Goal: Check status: Check status

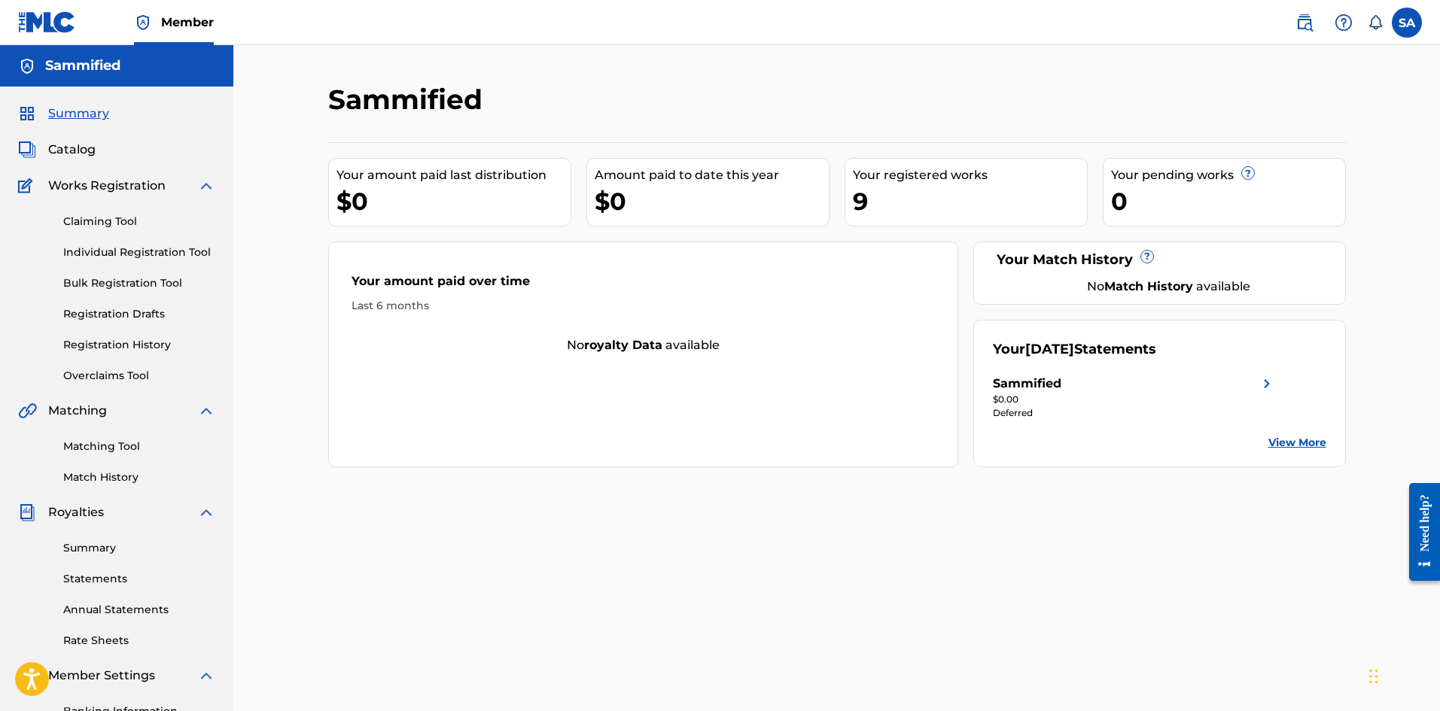
click at [1312, 444] on link "View More" at bounding box center [1298, 443] width 58 height 16
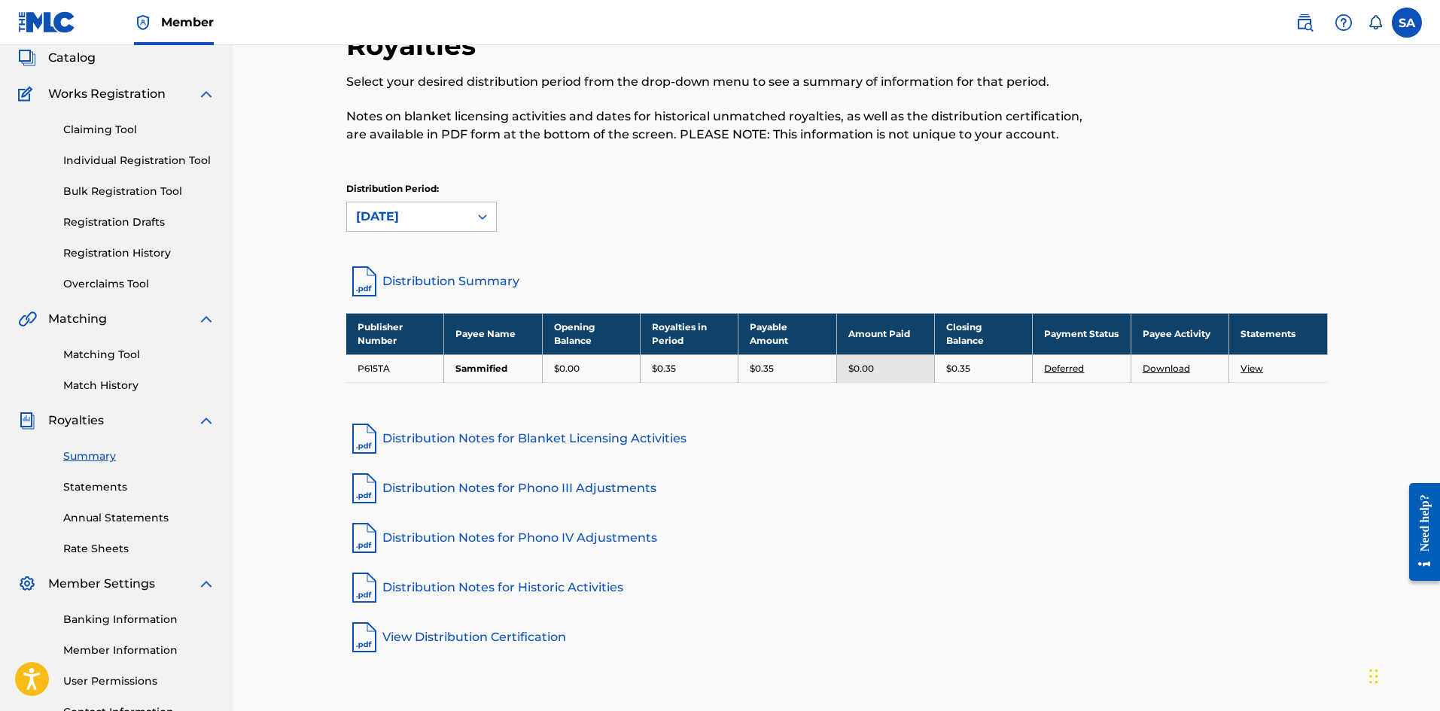
scroll to position [107, 0]
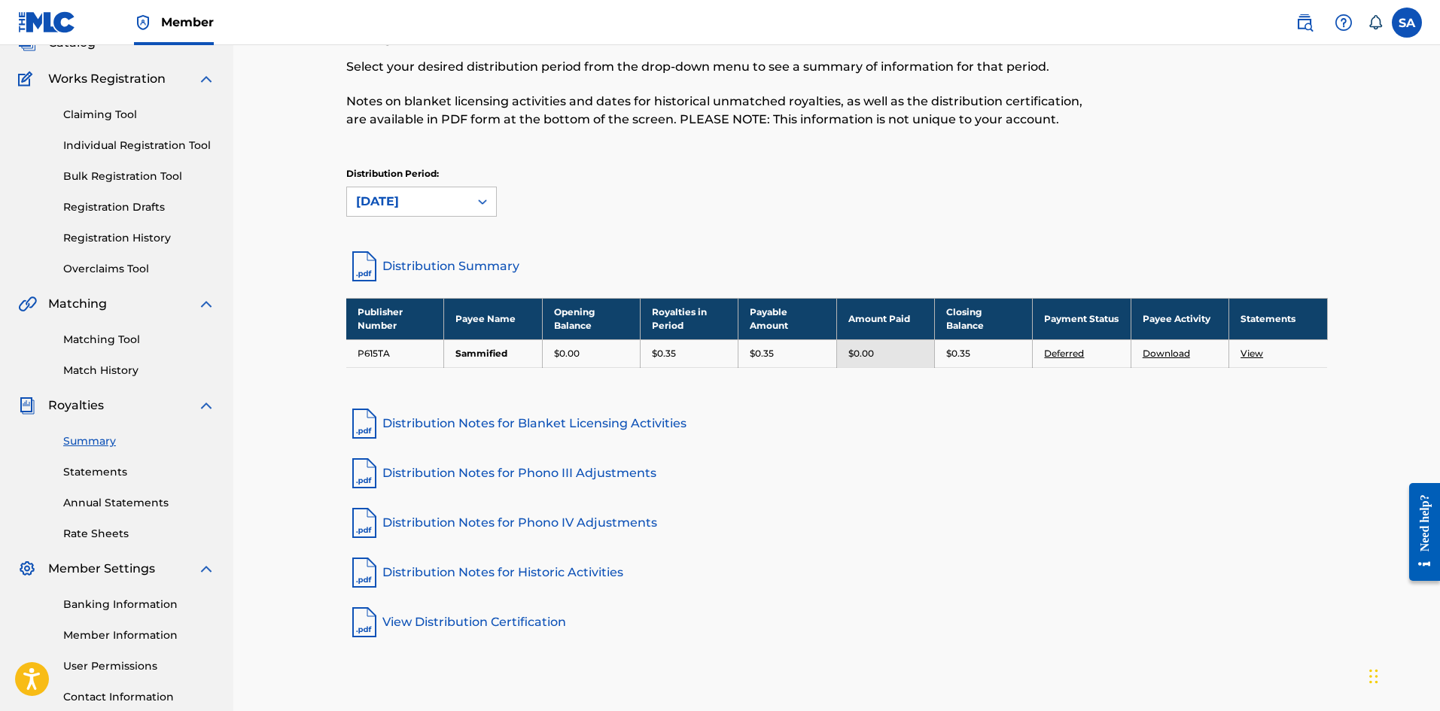
click at [1251, 353] on link "View" at bounding box center [1252, 353] width 23 height 11
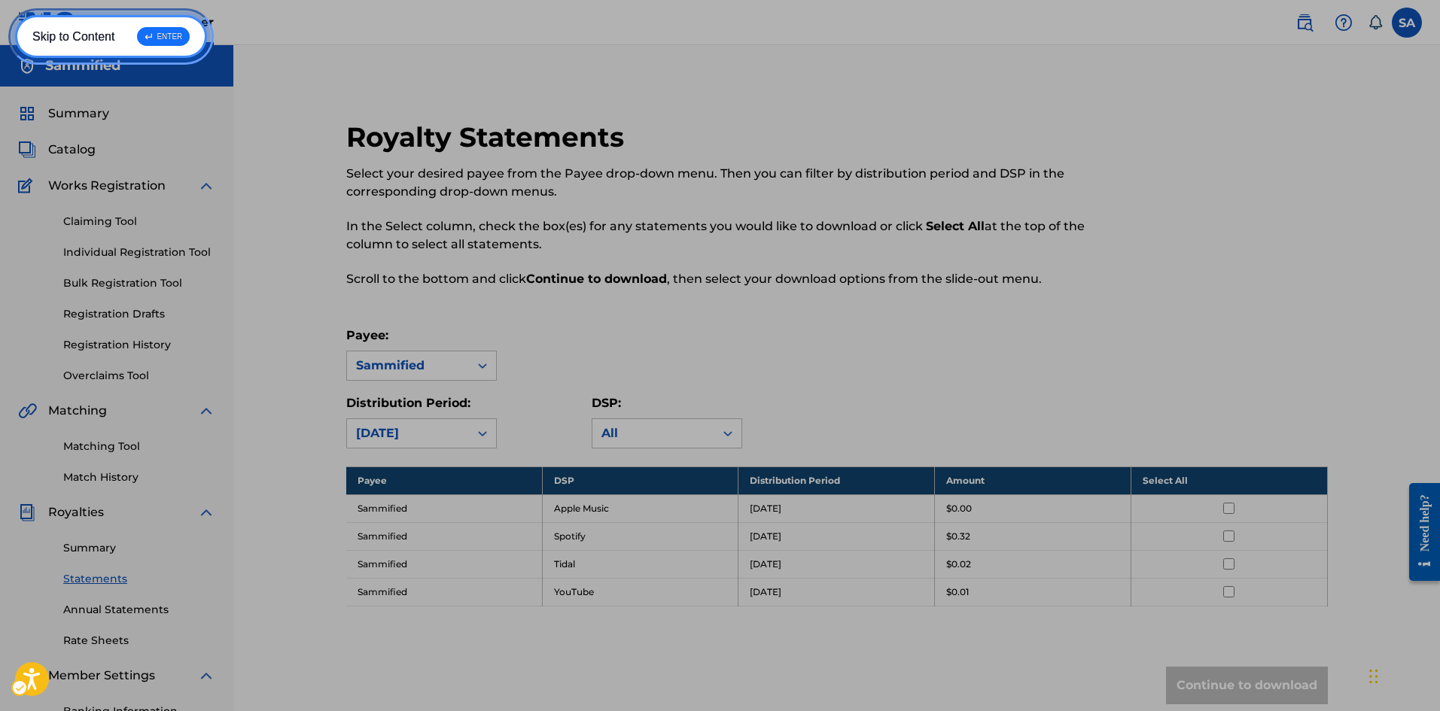
scroll to position [60, 0]
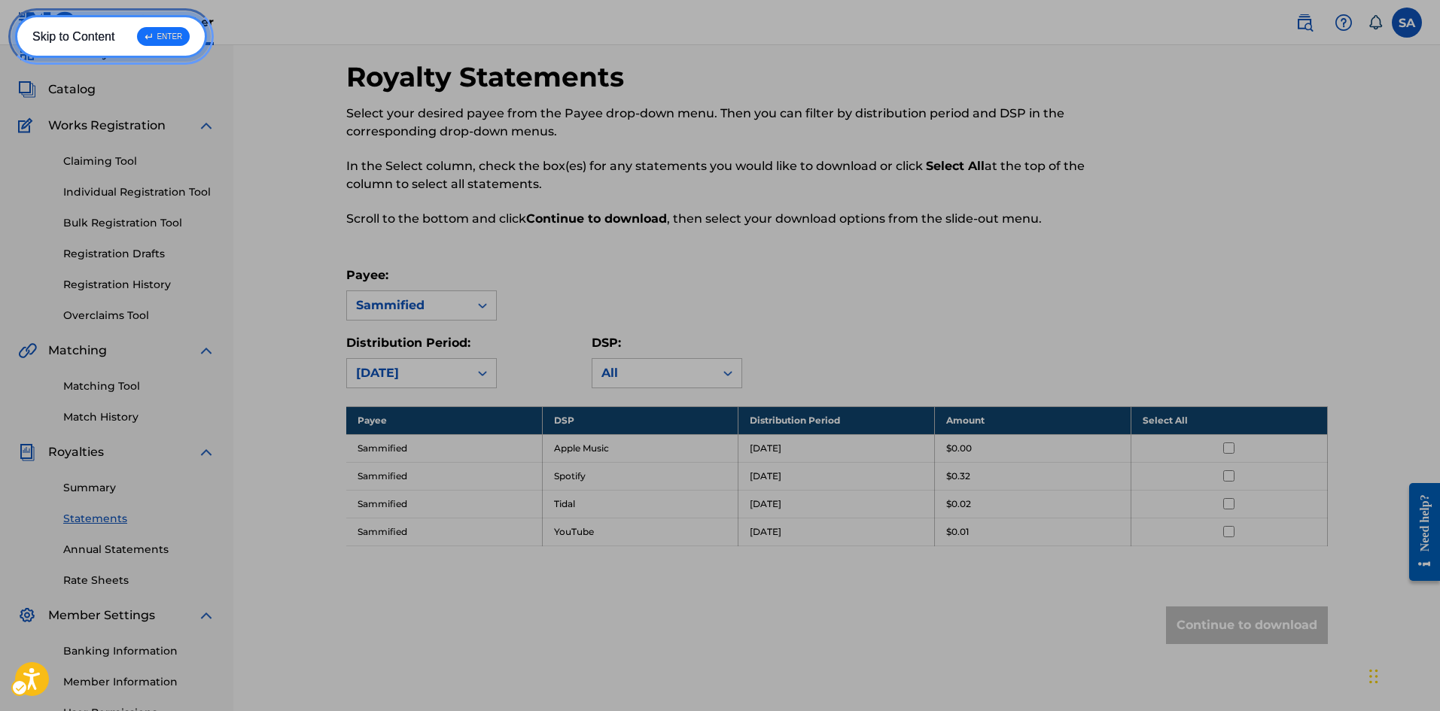
click at [15, 15] on link "Skip to Content ↵ ENTER" at bounding box center [111, 36] width 192 height 43
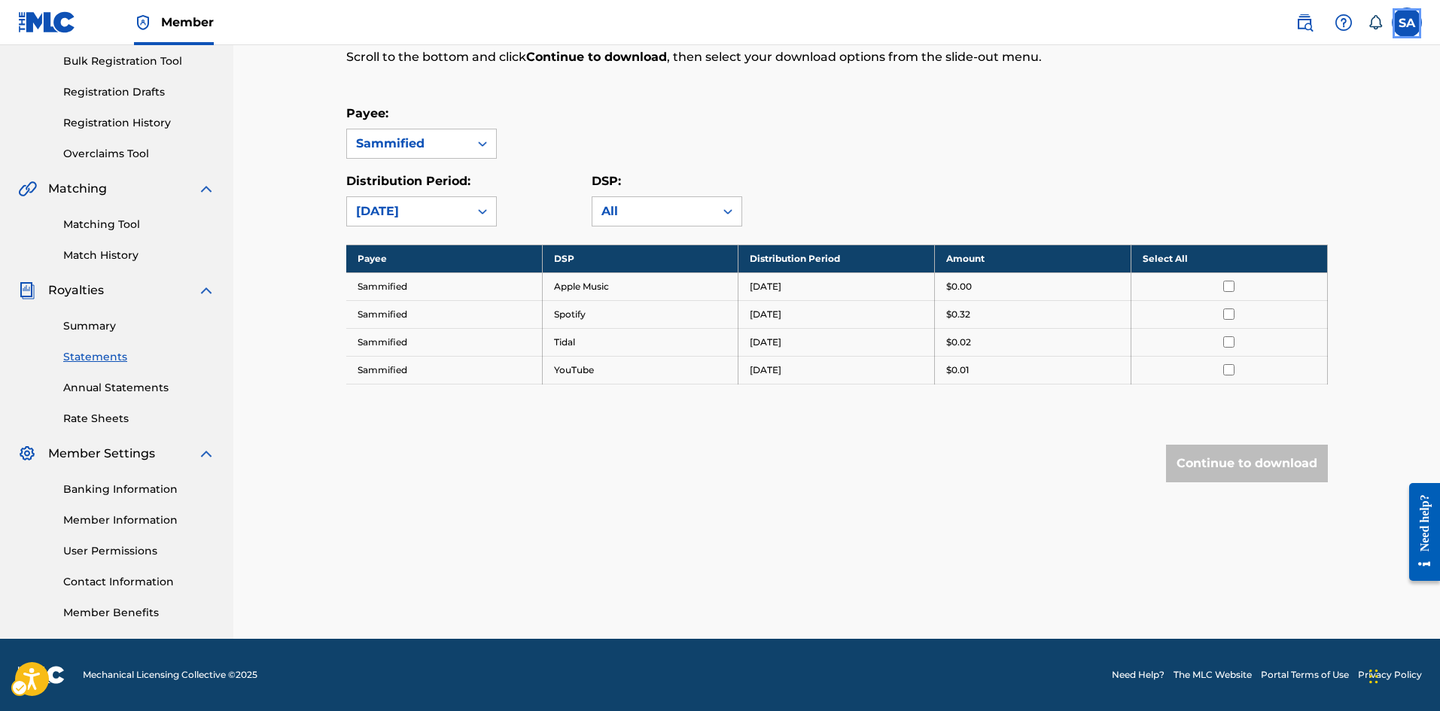
scroll to position [0, 0]
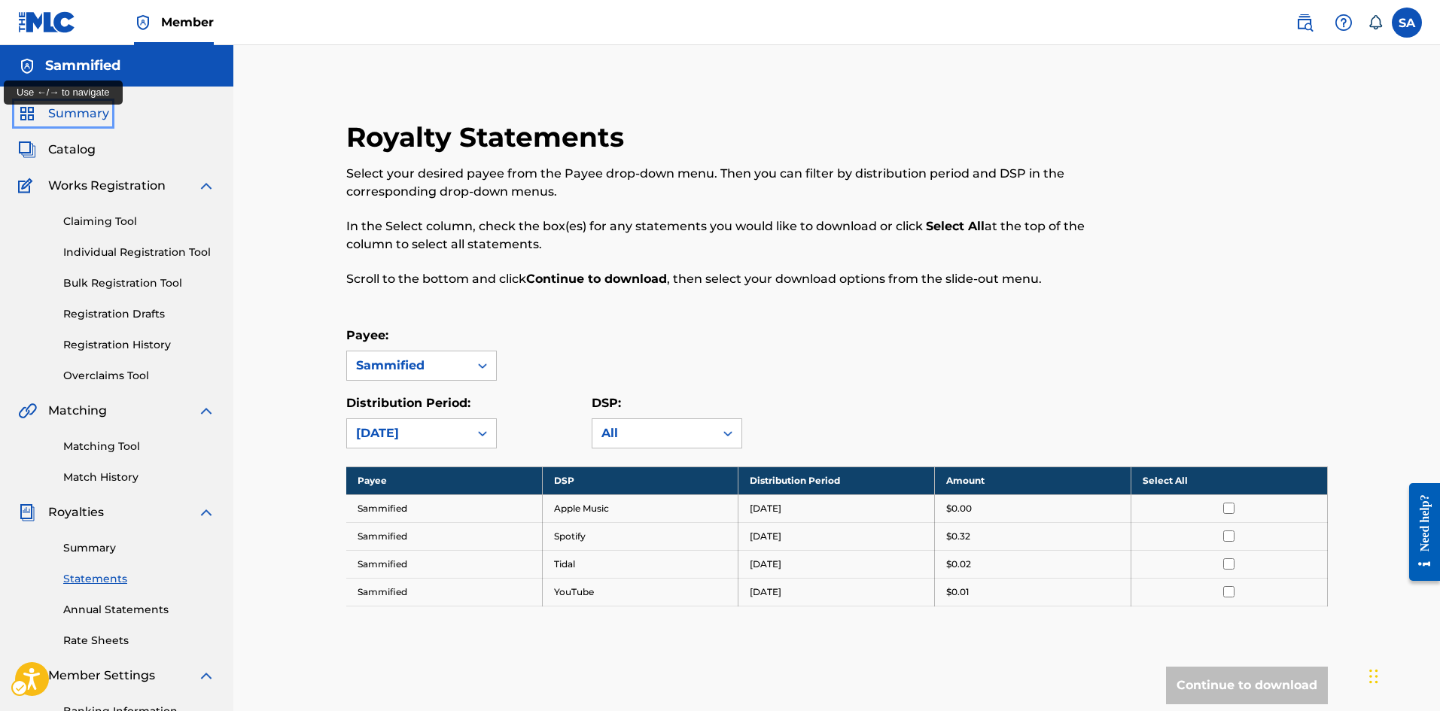
click at [18, 105] on link "Summary" at bounding box center [63, 114] width 91 height 18
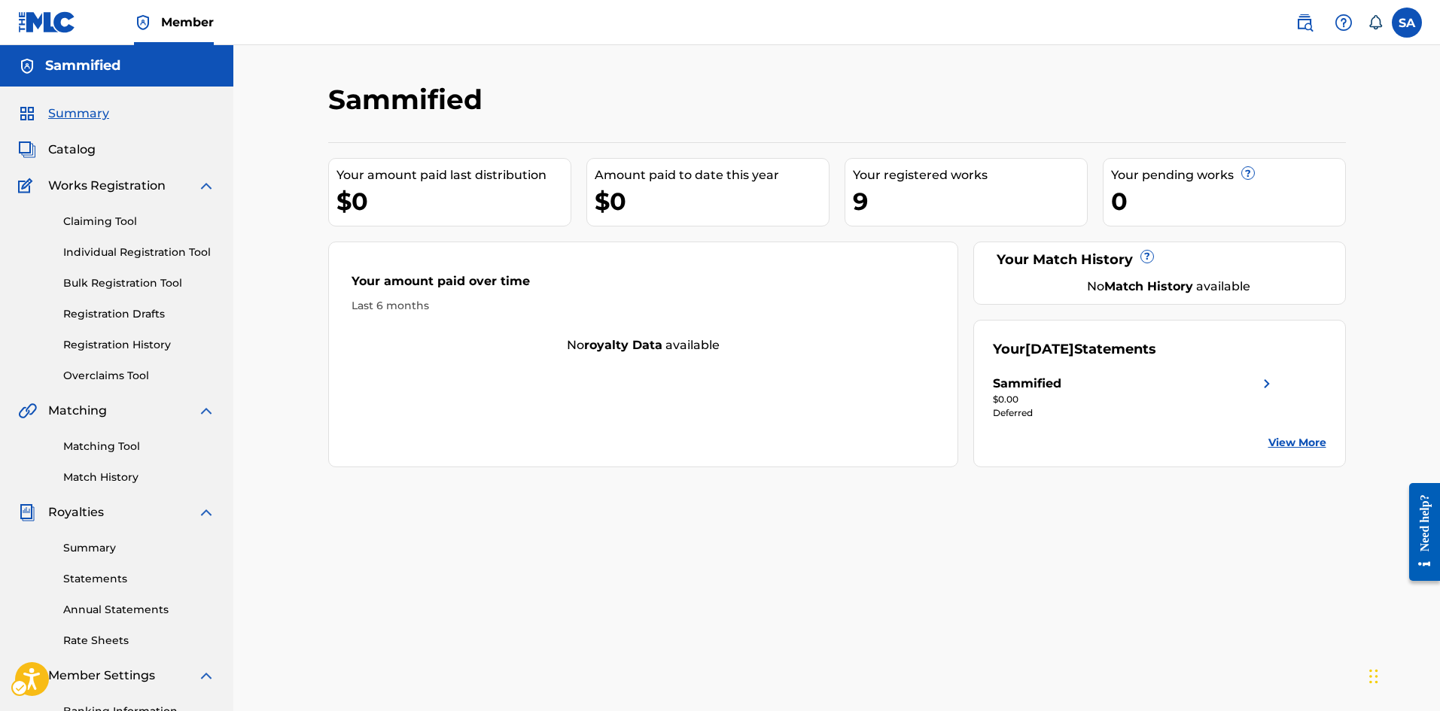
drag, startPoint x: 998, startPoint y: 436, endPoint x: 1268, endPoint y: 381, distance: 275.8
click at [1268, 381] on img at bounding box center [1267, 384] width 18 height 18
